Goal: Task Accomplishment & Management: Use online tool/utility

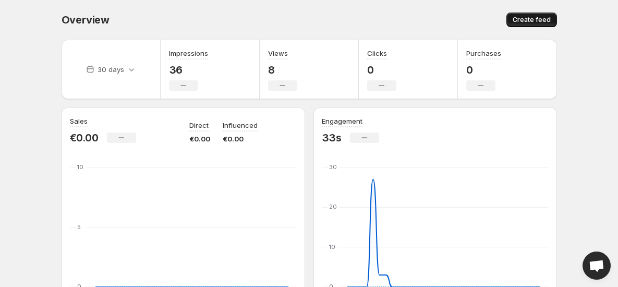
click at [532, 25] on button "Create feed" at bounding box center [532, 20] width 51 height 15
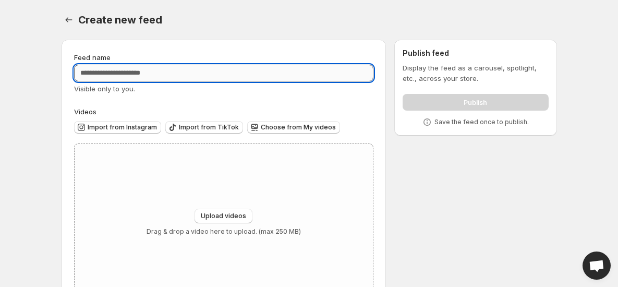
click at [268, 77] on input "Feed name" at bounding box center [224, 73] width 300 height 17
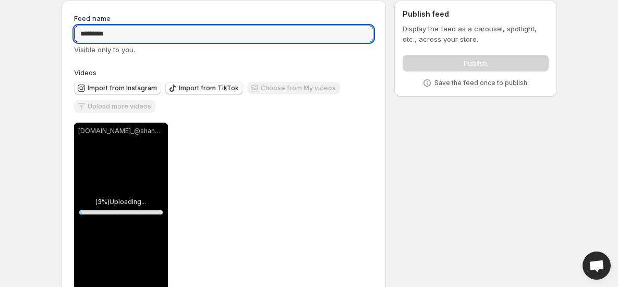
type input "*********"
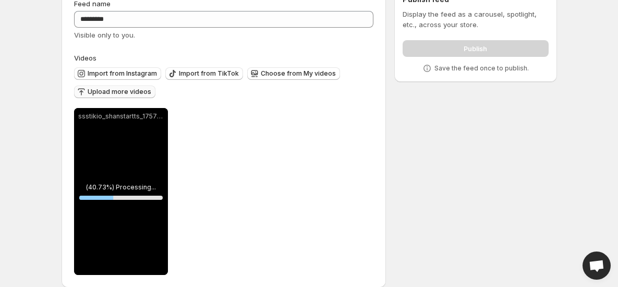
click at [139, 90] on span "Upload more videos" at bounding box center [120, 92] width 64 height 8
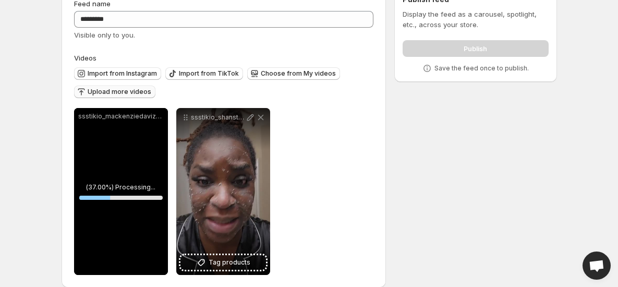
click at [111, 91] on span "Upload more videos" at bounding box center [120, 92] width 64 height 8
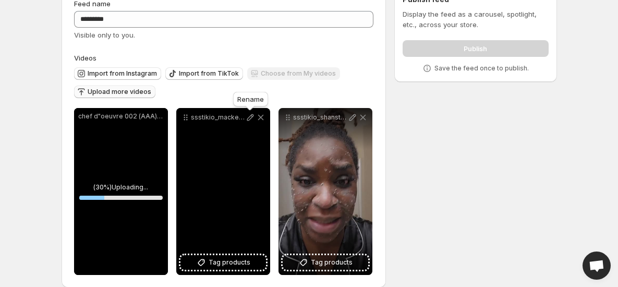
click at [249, 119] on icon at bounding box center [250, 117] width 10 height 10
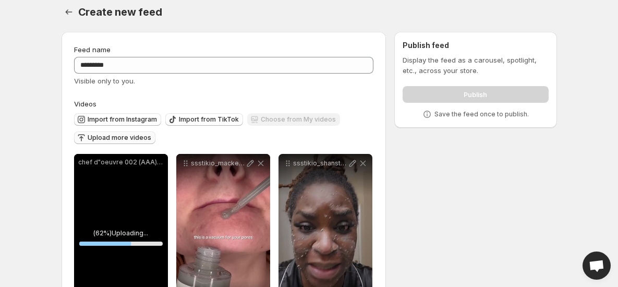
scroll to position [8, 0]
click at [475, 64] on p "Display the feed as a carousel, spotlight, etc., across your store." at bounding box center [476, 64] width 146 height 21
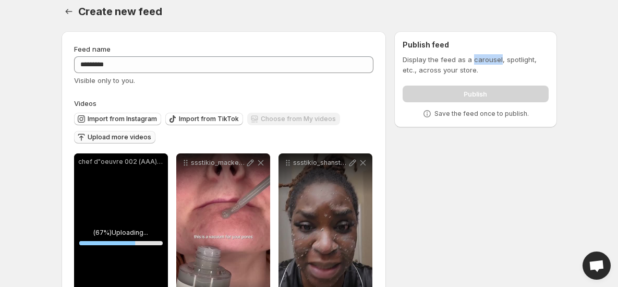
click at [475, 64] on p "Display the feed as a carousel, spotlight, etc., across your store." at bounding box center [476, 64] width 146 height 21
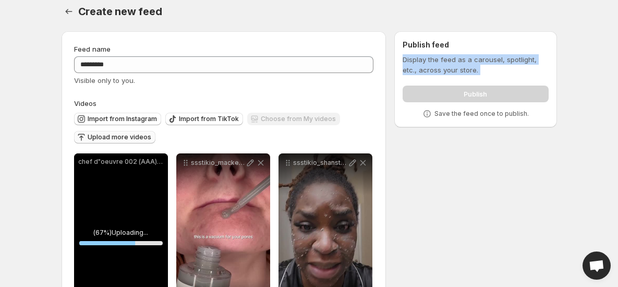
click at [475, 64] on p "Display the feed as a carousel, spotlight, etc., across your store." at bounding box center [476, 64] width 146 height 21
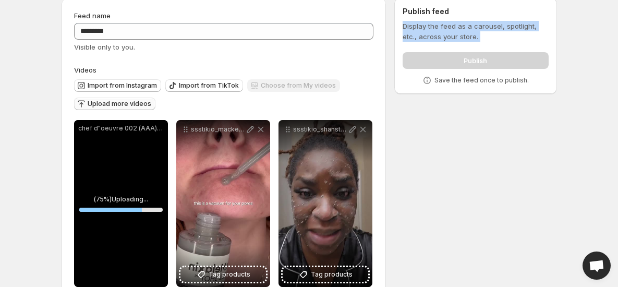
scroll to position [0, 0]
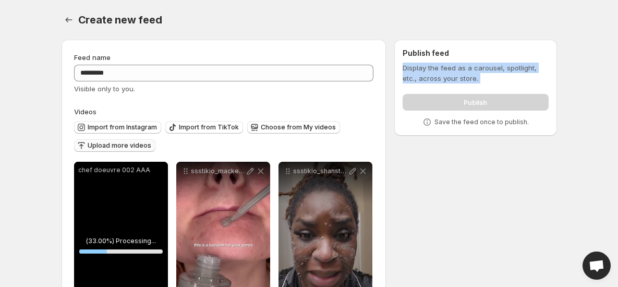
click at [113, 151] on button "Upload more videos" at bounding box center [114, 145] width 81 height 13
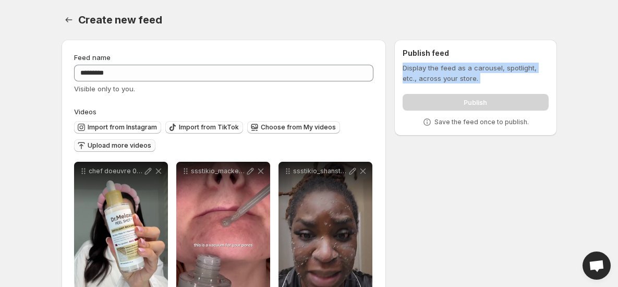
click at [107, 145] on span "Upload more videos" at bounding box center [120, 145] width 64 height 8
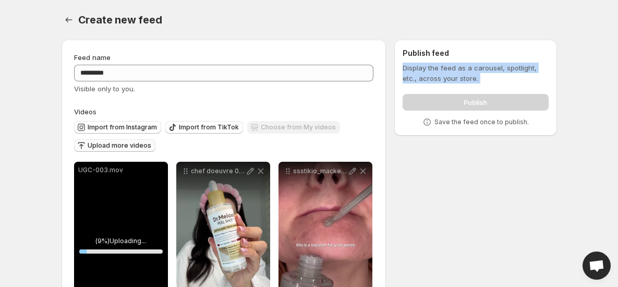
click at [464, 78] on p "Display the feed as a carousel, spotlight, etc., across your store." at bounding box center [476, 73] width 146 height 21
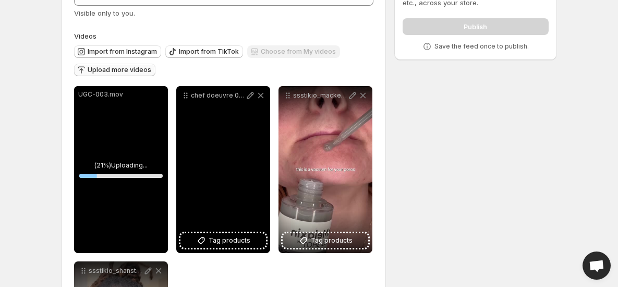
scroll to position [112, 0]
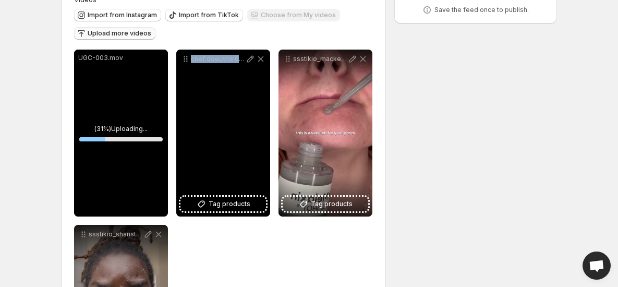
drag, startPoint x: 233, startPoint y: 131, endPoint x: 183, endPoint y: 131, distance: 50.6
click at [183, 131] on div "chef doeuvre 002 AAA" at bounding box center [223, 133] width 94 height 167
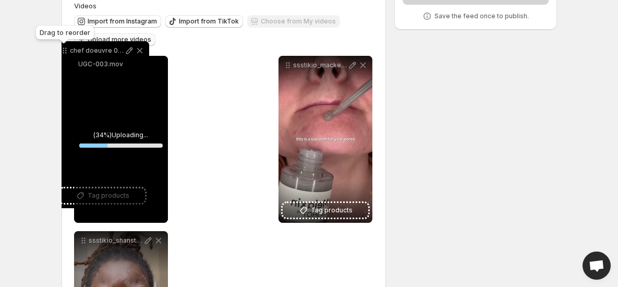
scroll to position [95, 0]
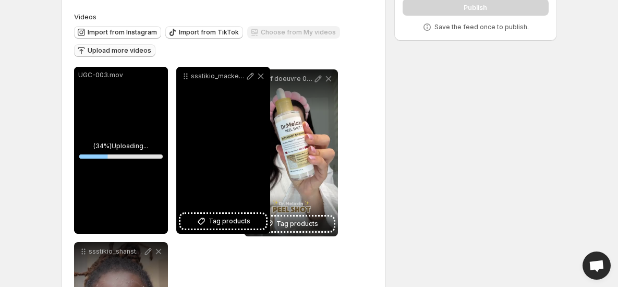
drag, startPoint x: 185, startPoint y: 58, endPoint x: 253, endPoint y: 78, distance: 70.7
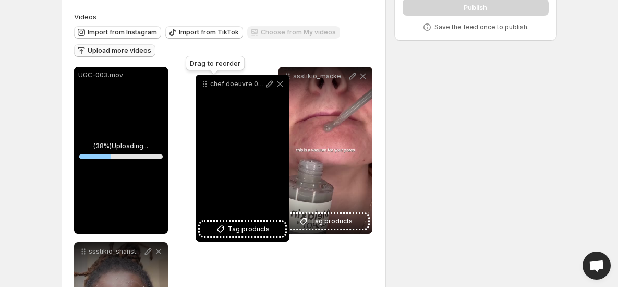
drag, startPoint x: 290, startPoint y: 79, endPoint x: 208, endPoint y: 88, distance: 82.8
click at [208, 88] on icon at bounding box center [205, 84] width 10 height 10
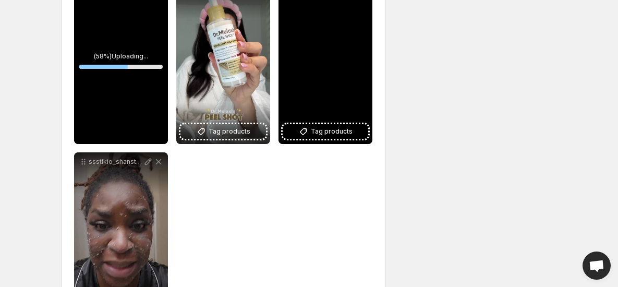
scroll to position [180, 0]
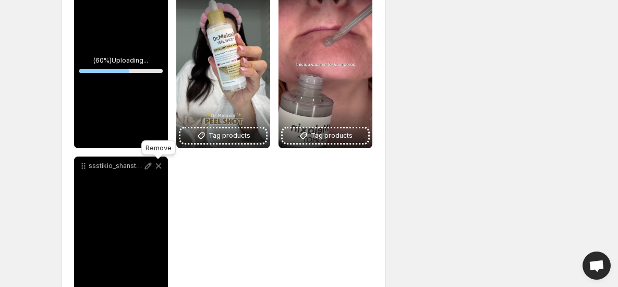
click at [157, 165] on icon at bounding box center [158, 166] width 6 height 6
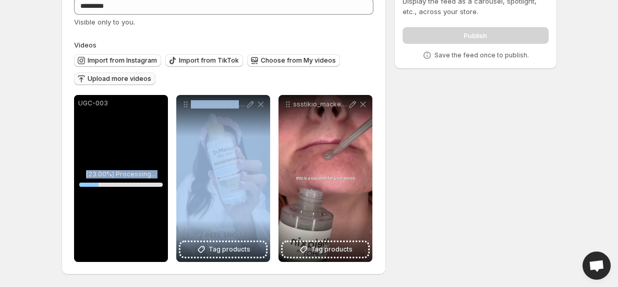
drag, startPoint x: 244, startPoint y: 178, endPoint x: 165, endPoint y: 178, distance: 78.2
click at [165, 178] on div "**********" at bounding box center [223, 178] width 298 height 167
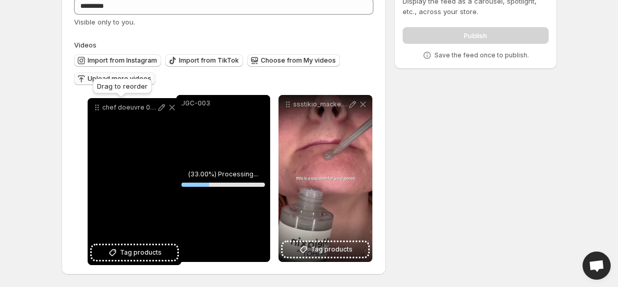
drag, startPoint x: 187, startPoint y: 105, endPoint x: 98, endPoint y: 108, distance: 88.7
click at [98, 108] on icon at bounding box center [97, 107] width 10 height 10
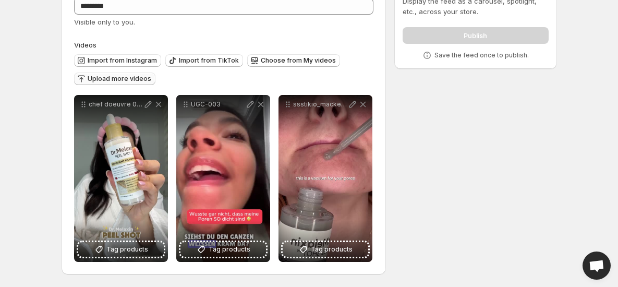
scroll to position [0, 0]
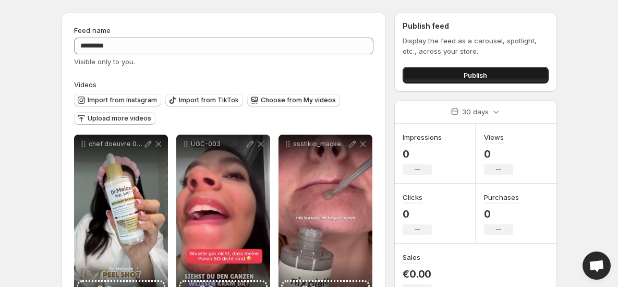
scroll to position [25, 0]
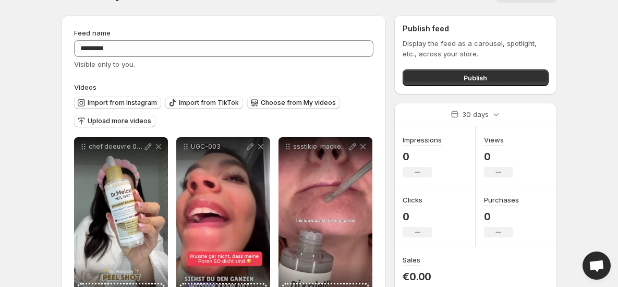
click at [465, 86] on div "Publish feed Display the feed as a carousel, spotlight, etc., across your store…" at bounding box center [475, 54] width 162 height 79
click at [465, 82] on span "Publish" at bounding box center [475, 78] width 23 height 10
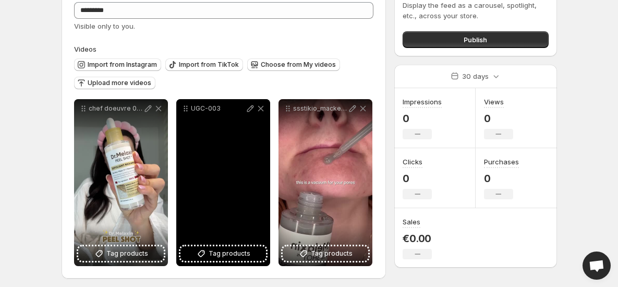
scroll to position [66, 0]
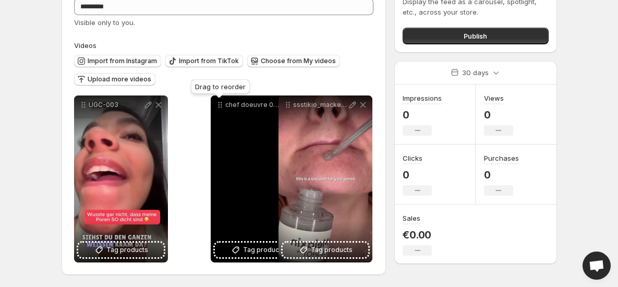
drag, startPoint x: 85, startPoint y: 110, endPoint x: 221, endPoint y: 110, distance: 136.7
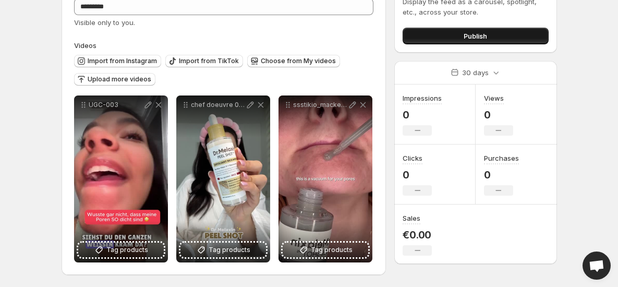
click at [444, 30] on button "Publish" at bounding box center [476, 36] width 146 height 17
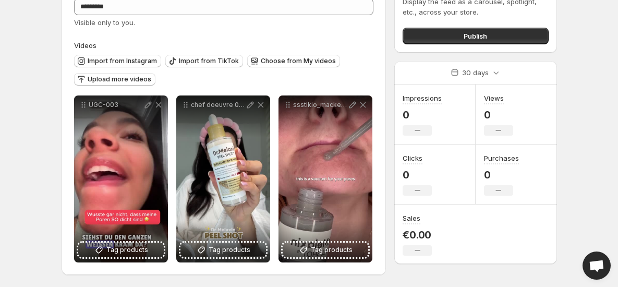
scroll to position [0, 0]
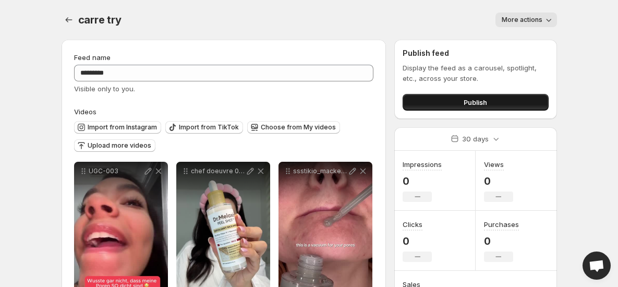
click at [465, 101] on span "Publish" at bounding box center [475, 102] width 23 height 10
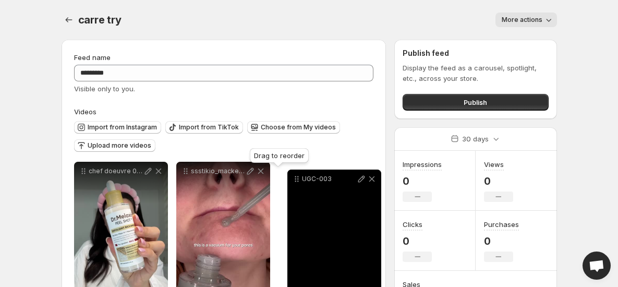
drag, startPoint x: 81, startPoint y: 173, endPoint x: 294, endPoint y: 181, distance: 213.0
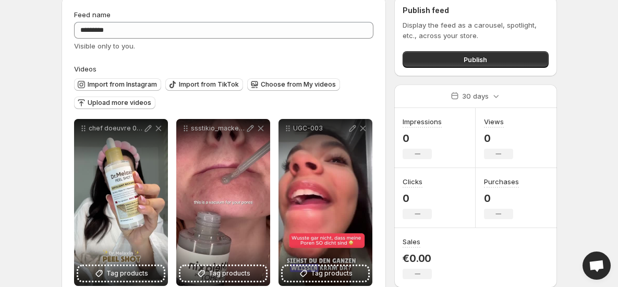
scroll to position [59, 0]
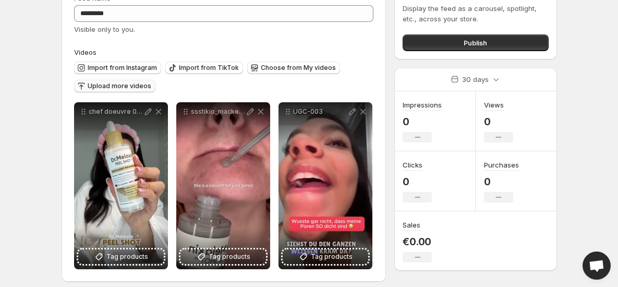
click at [103, 91] on button "Upload more videos" at bounding box center [114, 86] width 81 height 13
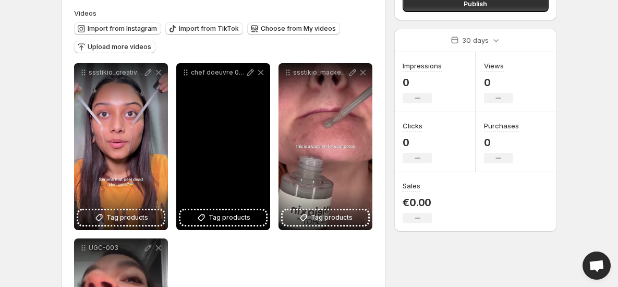
scroll to position [101, 0]
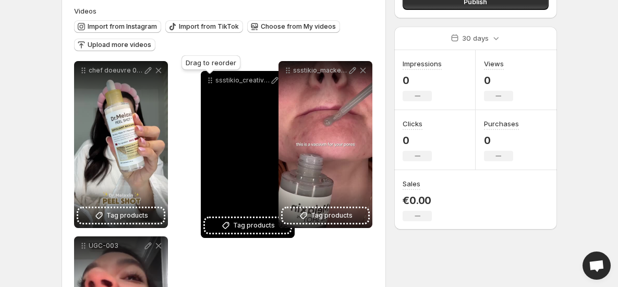
drag, startPoint x: 81, startPoint y: 70, endPoint x: 208, endPoint y: 80, distance: 126.6
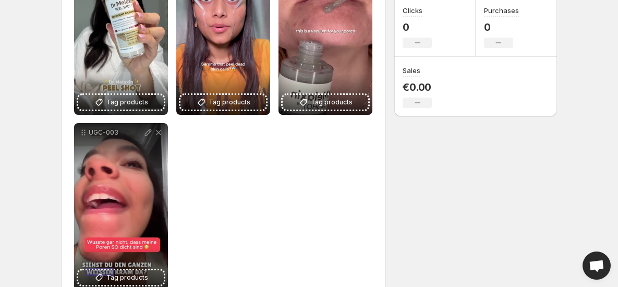
scroll to position [0, 0]
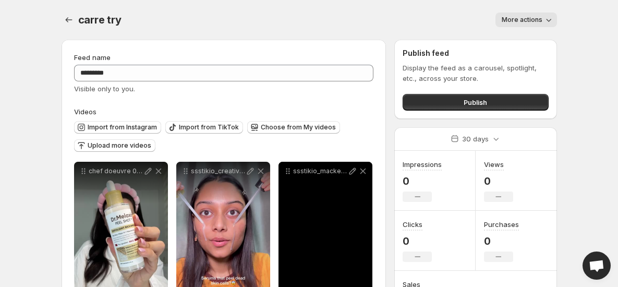
click at [301, 213] on div "ssstikio_mackenziedaviz2_1757384140385" at bounding box center [326, 245] width 94 height 167
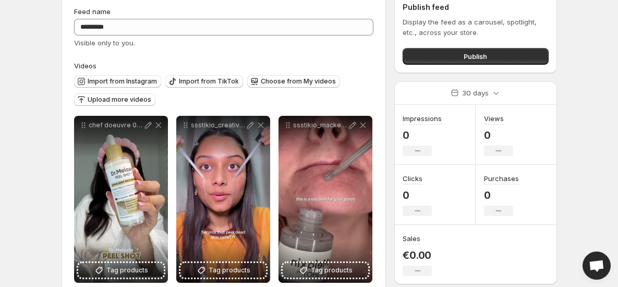
scroll to position [2, 0]
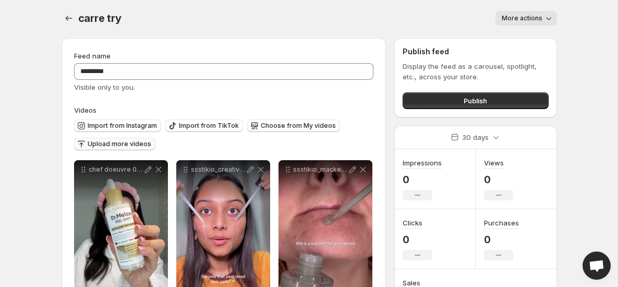
click at [149, 142] on button "Upload more videos" at bounding box center [114, 144] width 81 height 13
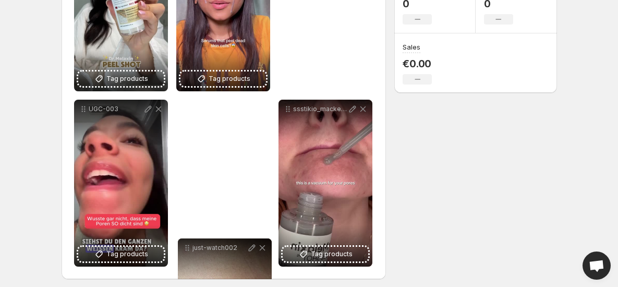
scroll to position [243, 0]
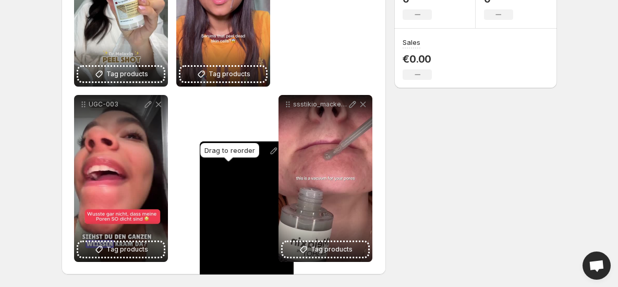
drag, startPoint x: 83, startPoint y: 8, endPoint x: 204, endPoint y: 143, distance: 181.3
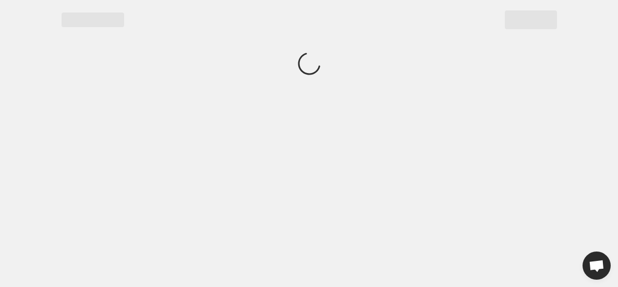
scroll to position [0, 0]
